Goal: Navigation & Orientation: Find specific page/section

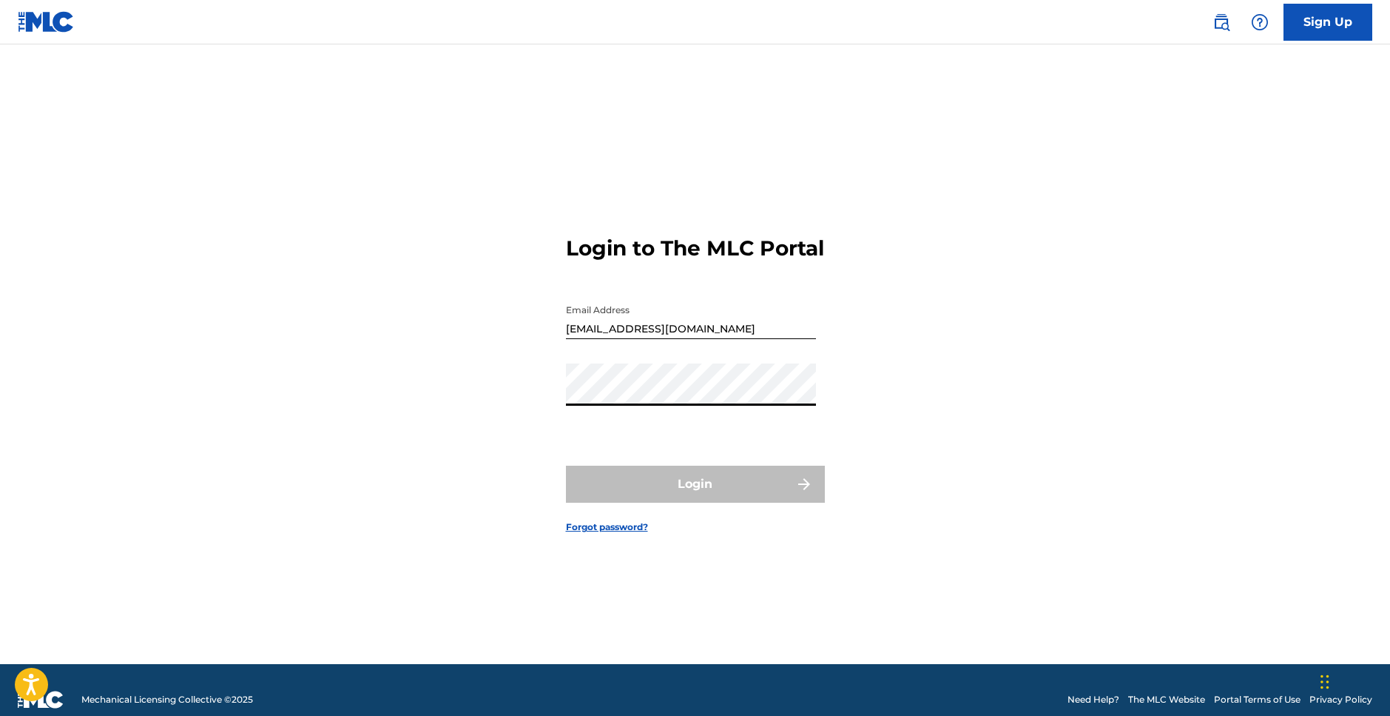
click at [1131, 209] on div "Login to The MLC Portal Email Address rjrossmusic@comcast.net Password Login Fo…" at bounding box center [696, 372] width 1036 height 582
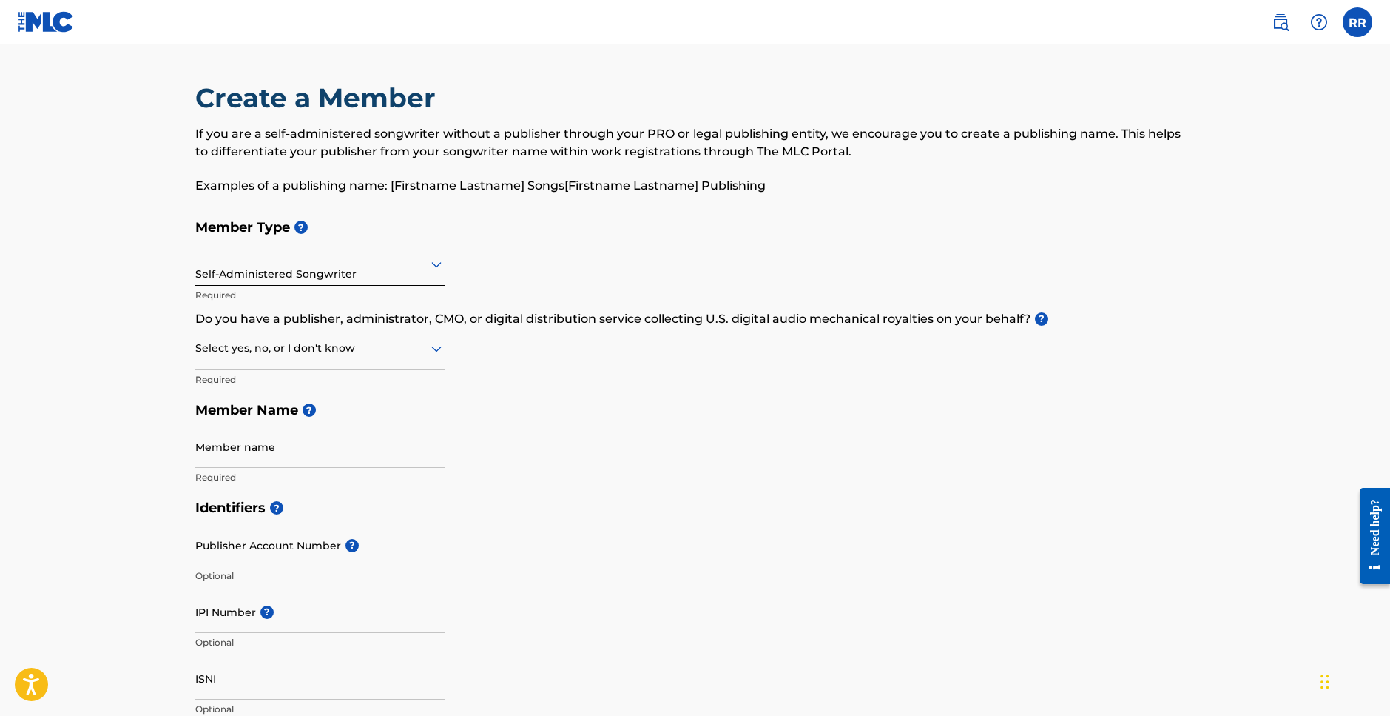
click at [1360, 26] on label at bounding box center [1358, 22] width 30 height 30
click at [1358, 22] on input "RR [PERSON_NAME] [EMAIL_ADDRESS][DOMAIN_NAME] Notification Preferences Profile …" at bounding box center [1358, 22] width 0 height 0
click at [1223, 336] on main "Create a Member If you are a self-administered songwriter without a publisher t…" at bounding box center [695, 708] width 1390 height 1329
click at [50, 21] on img at bounding box center [46, 21] width 57 height 21
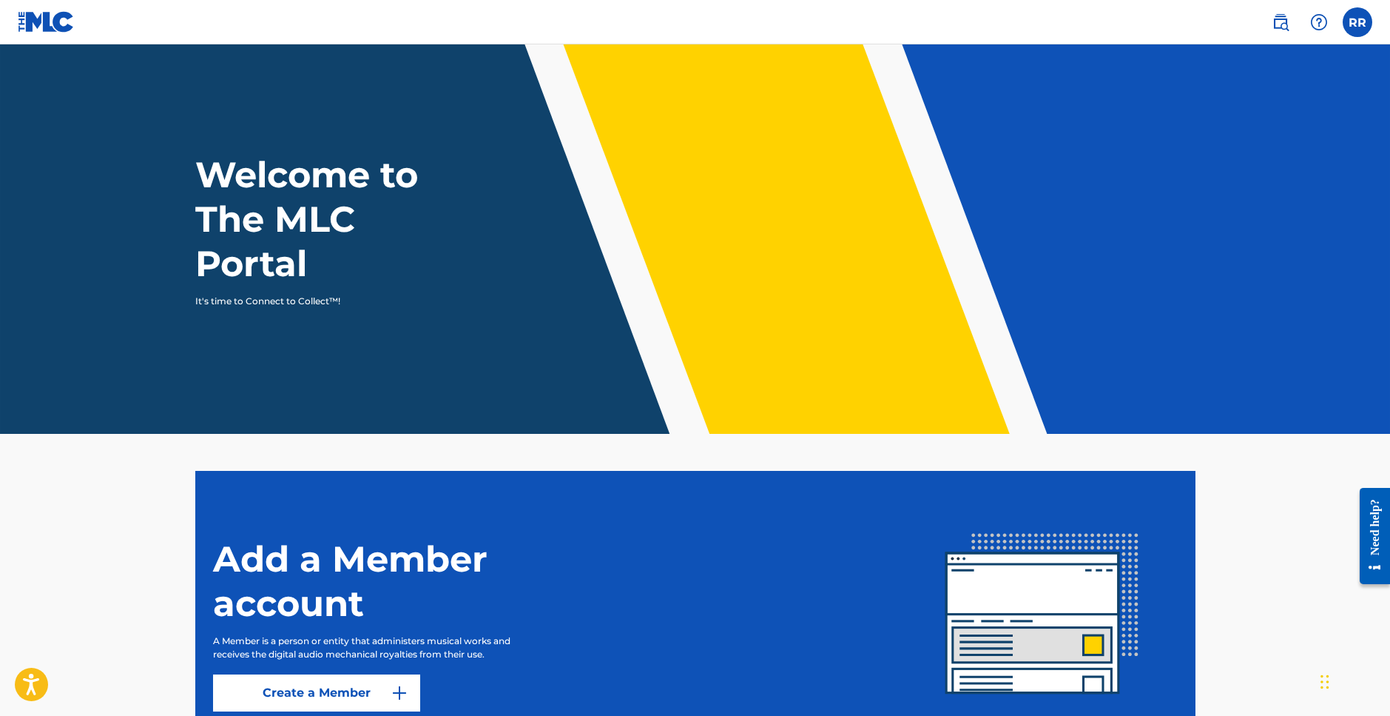
click at [1362, 19] on label at bounding box center [1358, 22] width 30 height 30
click at [1358, 22] on input "RR [PERSON_NAME] [EMAIL_ADDRESS][DOMAIN_NAME] Notification Preferences Profile …" at bounding box center [1358, 22] width 0 height 0
click at [1282, 21] on img at bounding box center [1281, 22] width 18 height 18
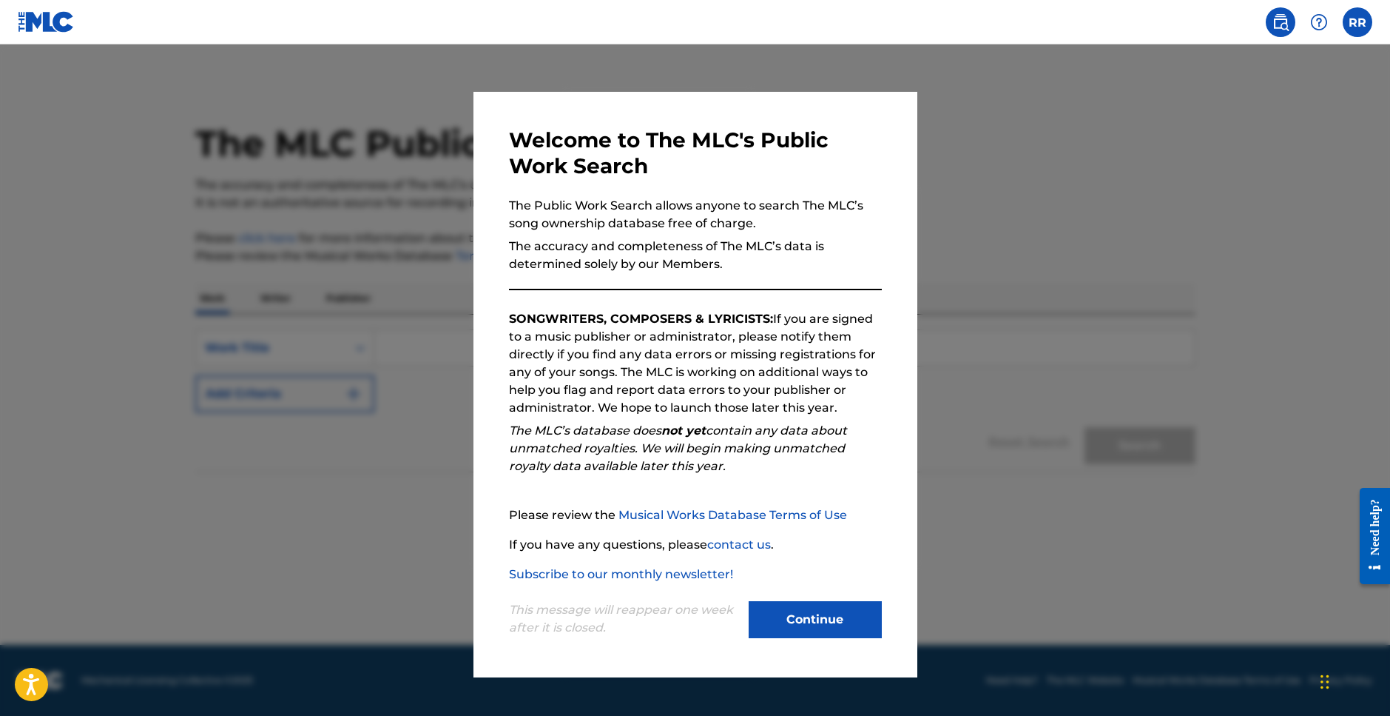
click at [824, 613] on button "Continue" at bounding box center [815, 619] width 133 height 37
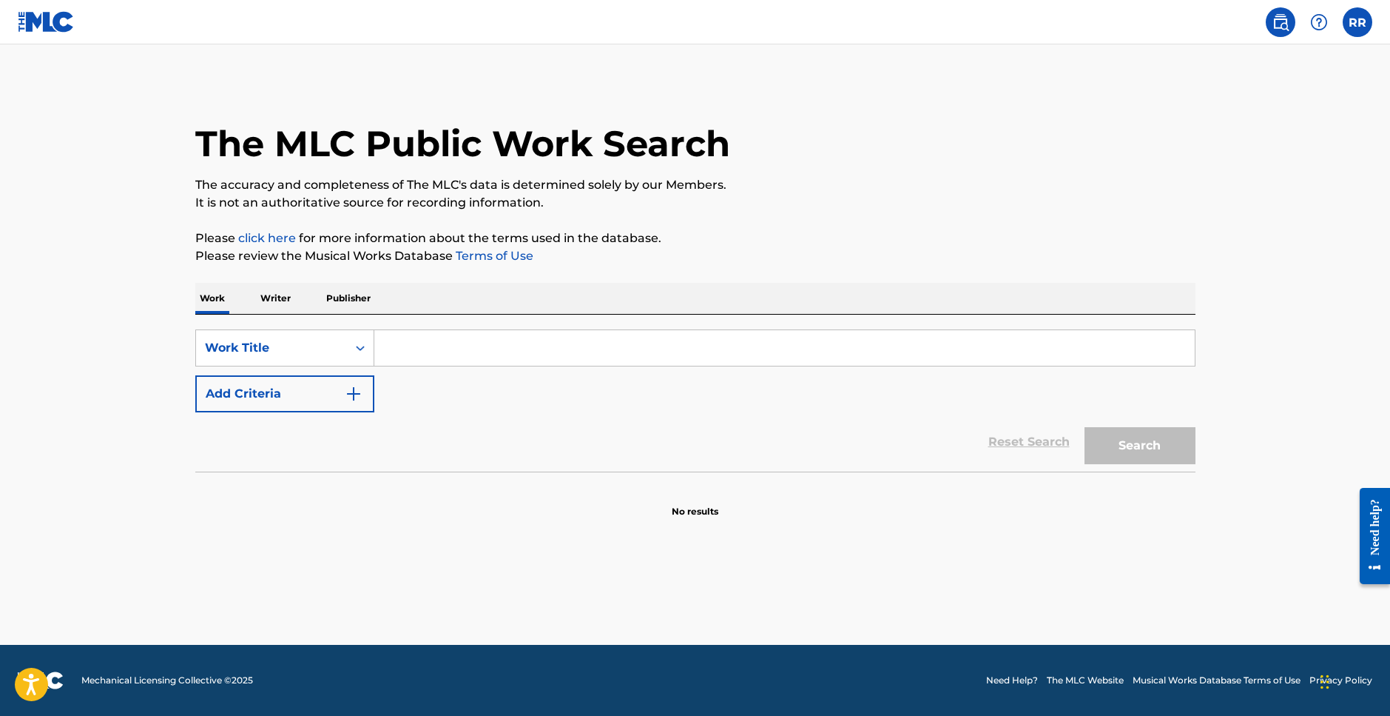
click at [1361, 17] on label at bounding box center [1358, 22] width 30 height 30
click at [1358, 22] on input "RR [PERSON_NAME] [EMAIL_ADDRESS][DOMAIN_NAME] Notification Preferences Profile …" at bounding box center [1358, 22] width 0 height 0
click at [1210, 183] on link "Profile" at bounding box center [1212, 184] width 30 height 13
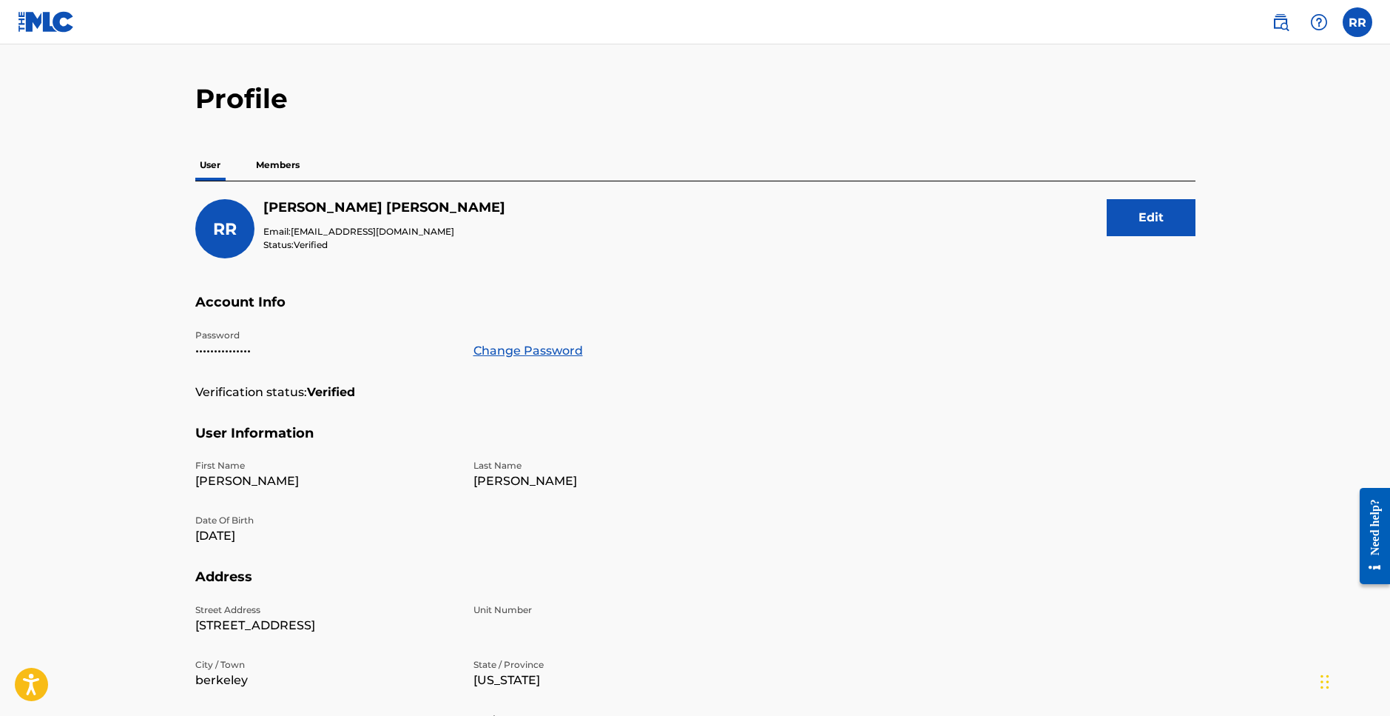
scroll to position [13, 0]
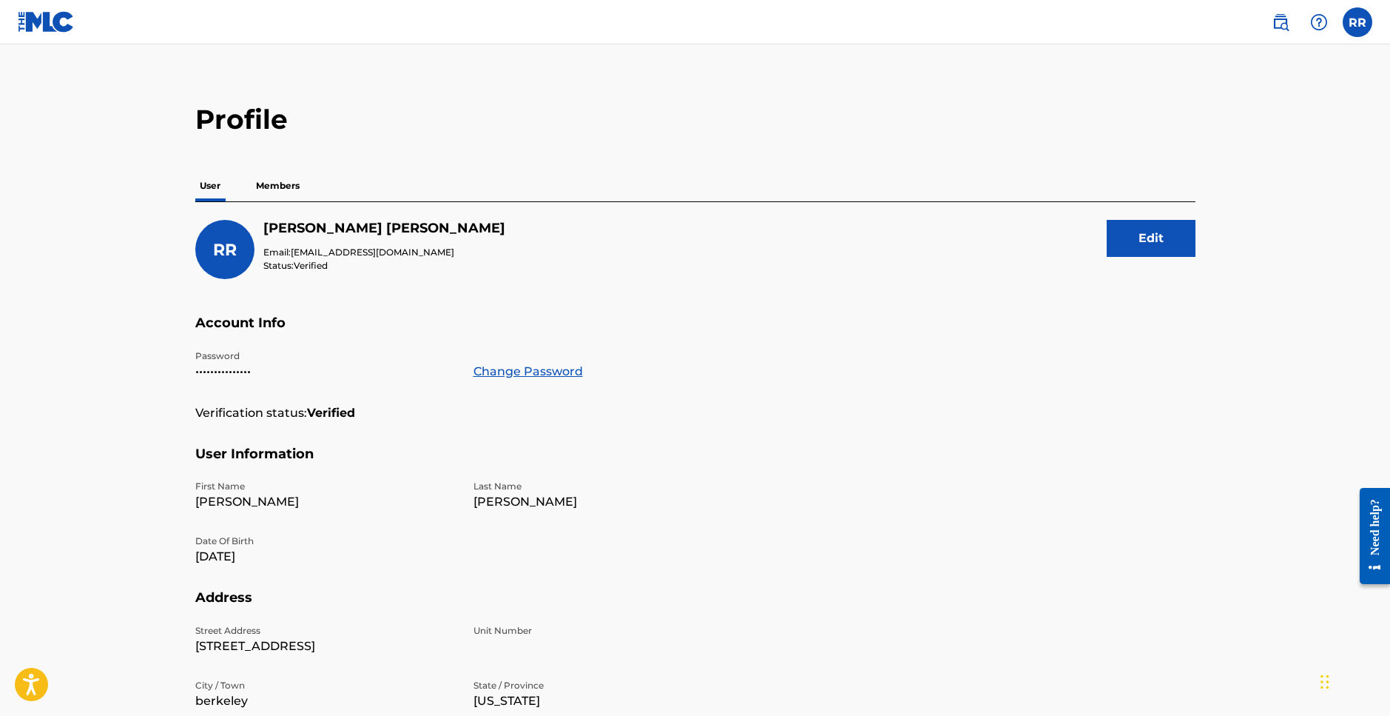
click at [51, 10] on link at bounding box center [46, 22] width 57 height 44
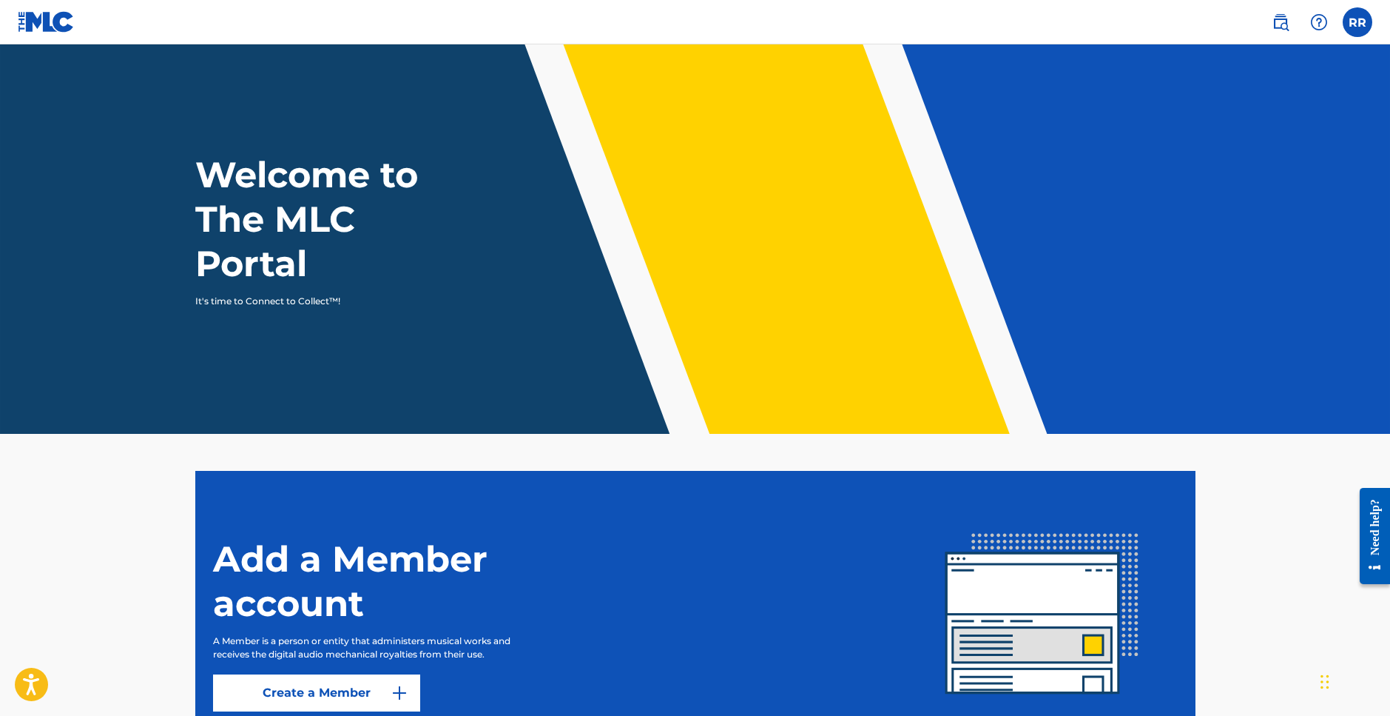
click at [46, 21] on img at bounding box center [46, 21] width 57 height 21
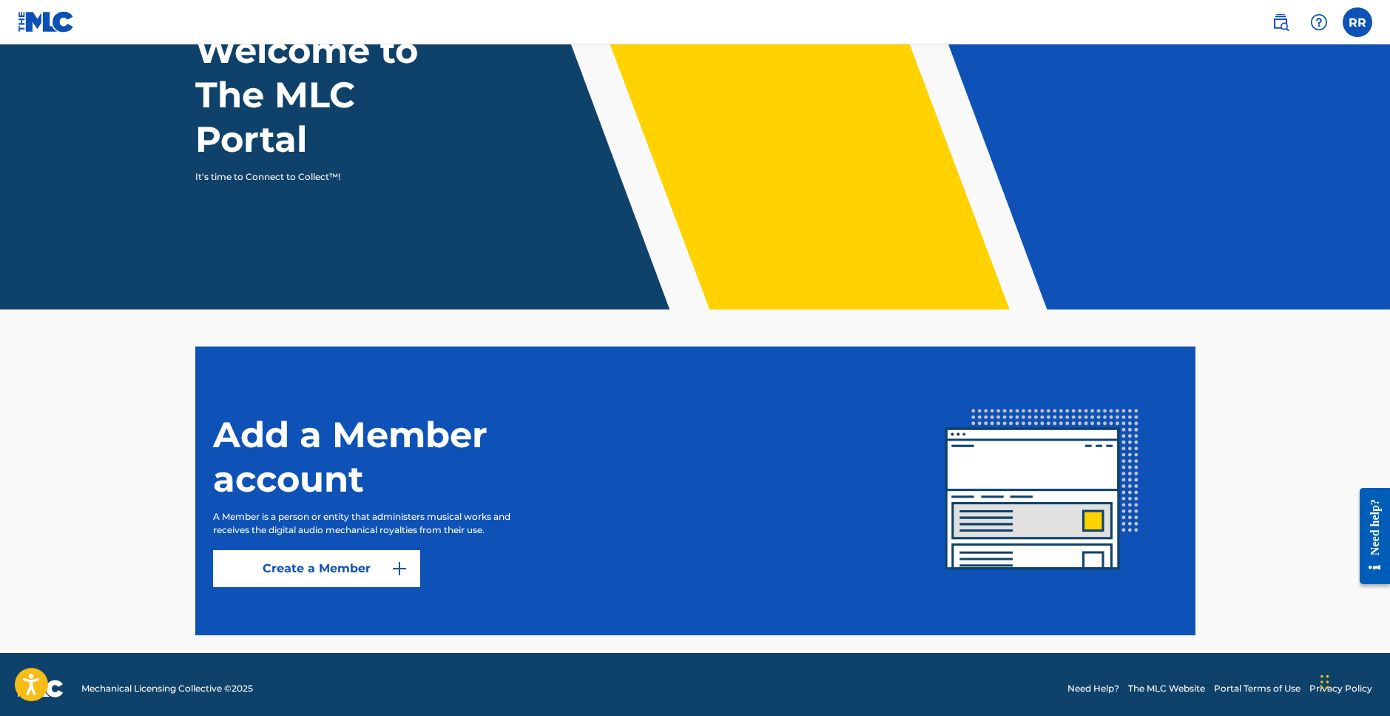
scroll to position [132, 0]
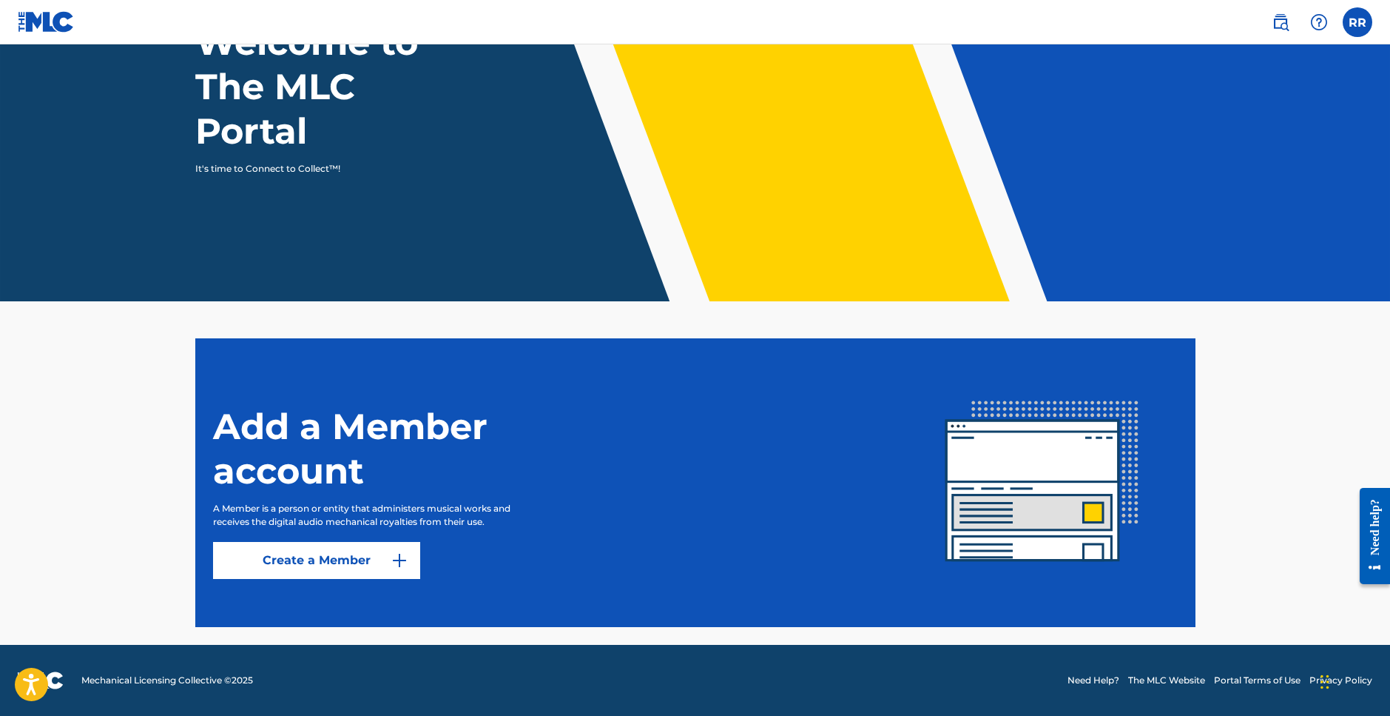
click at [1175, 678] on link "The MLC Website" at bounding box center [1167, 679] width 77 height 13
